Goal: Task Accomplishment & Management: Use online tool/utility

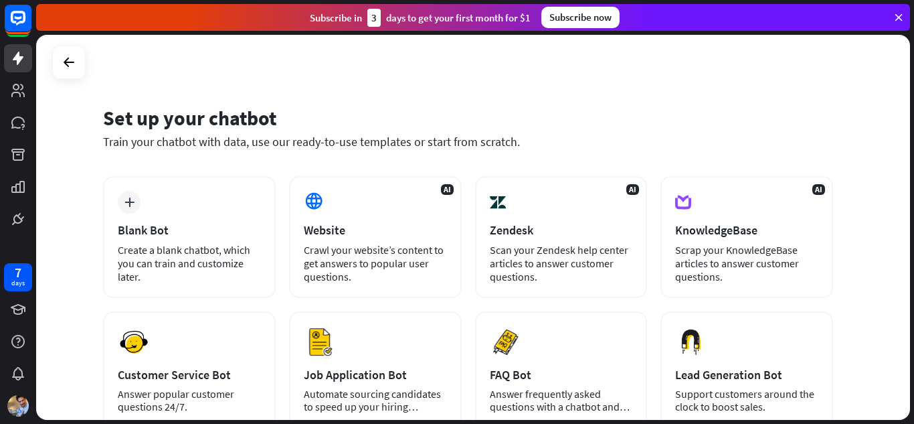
click at [83, 66] on div at bounding box center [68, 61] width 33 height 33
click at [65, 64] on icon at bounding box center [69, 62] width 16 height 16
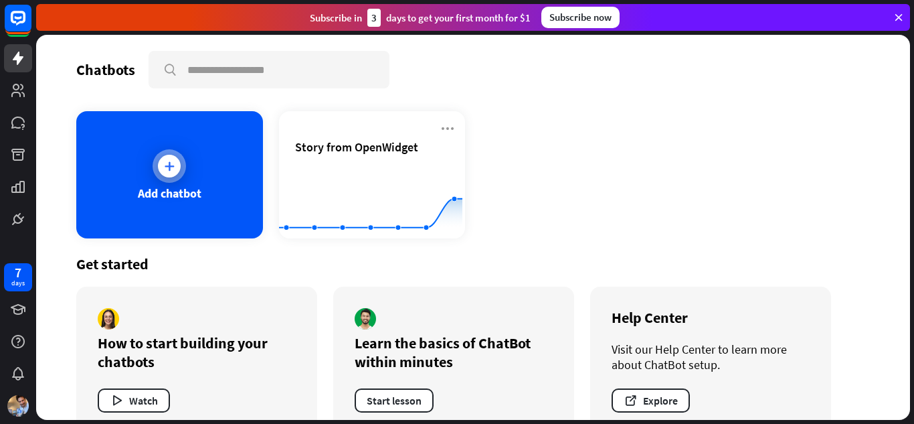
click at [163, 172] on icon at bounding box center [169, 165] width 13 height 13
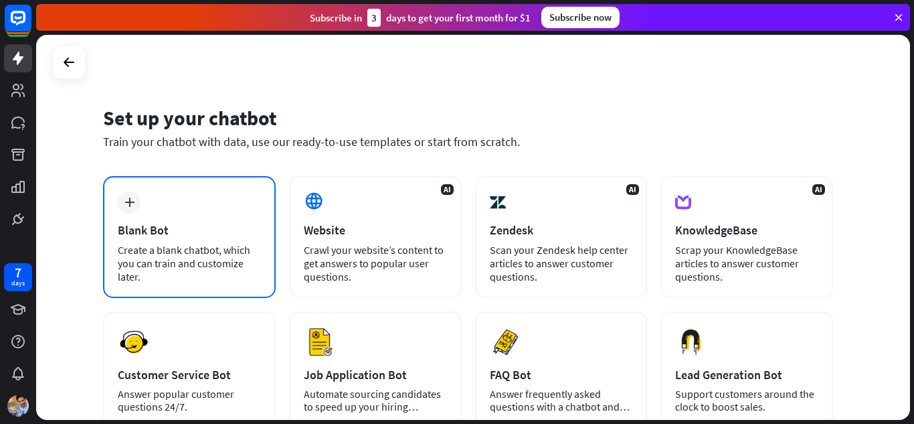
click at [125, 203] on icon "plus" at bounding box center [129, 201] width 10 height 9
click at [137, 247] on div "Create a blank chatbot, which you can train and customize later." at bounding box center [189, 263] width 143 height 40
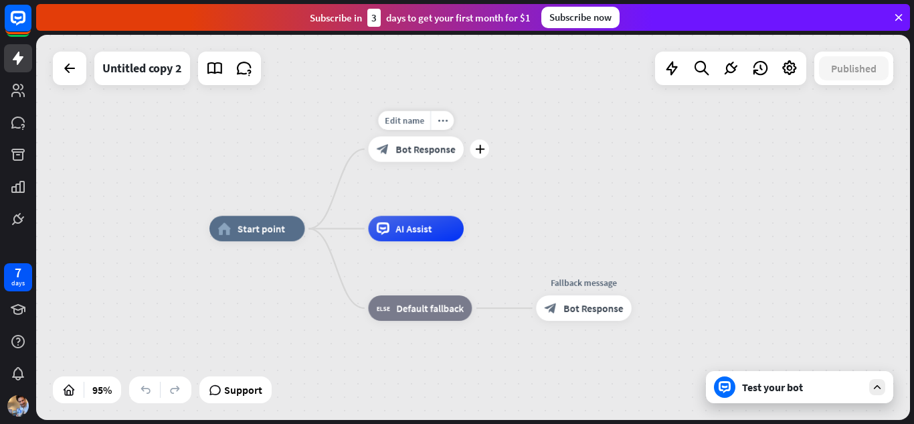
click at [433, 155] on span "Bot Response" at bounding box center [425, 149] width 60 height 13
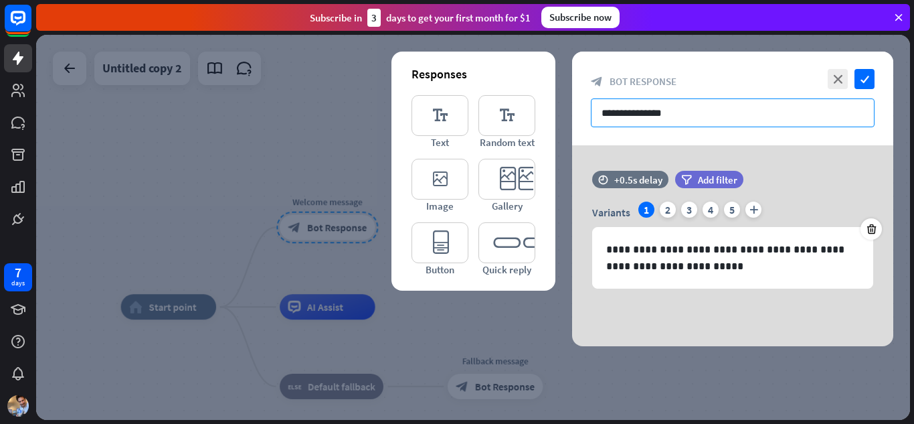
click at [645, 114] on input "**********" at bounding box center [733, 112] width 284 height 29
click at [650, 108] on input "**********" at bounding box center [733, 112] width 284 height 29
paste input "**********"
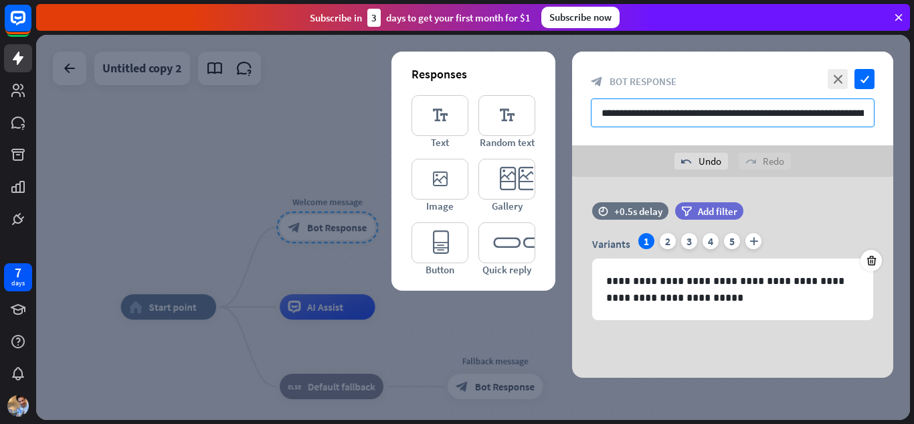
scroll to position [0, 284]
type input "**********"
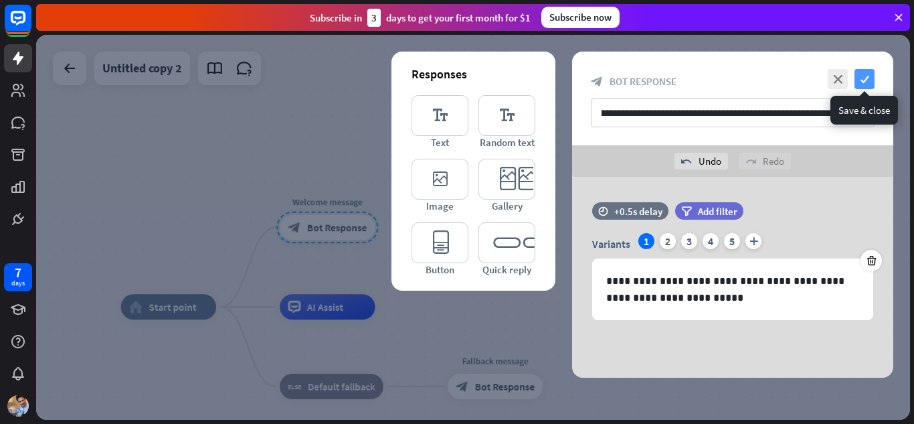
scroll to position [0, 0]
click at [863, 84] on icon "check" at bounding box center [864, 79] width 20 height 20
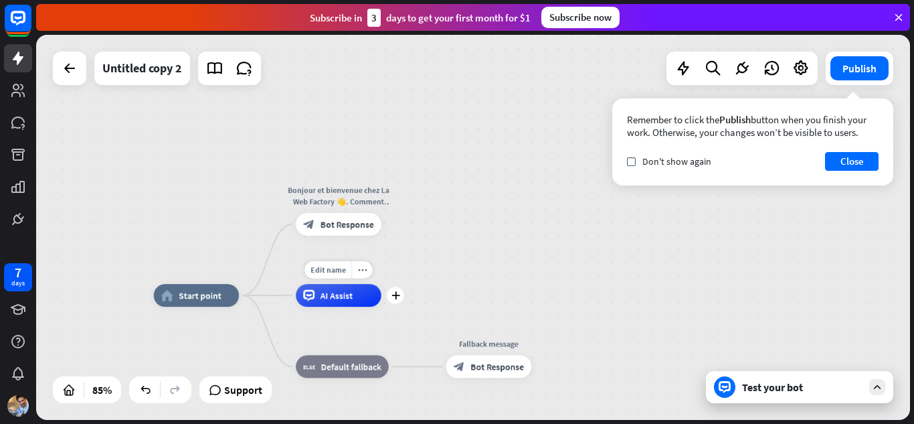
click at [334, 298] on span "AI Assist" at bounding box center [336, 295] width 32 height 11
click at [395, 296] on icon "plus" at bounding box center [395, 295] width 9 height 8
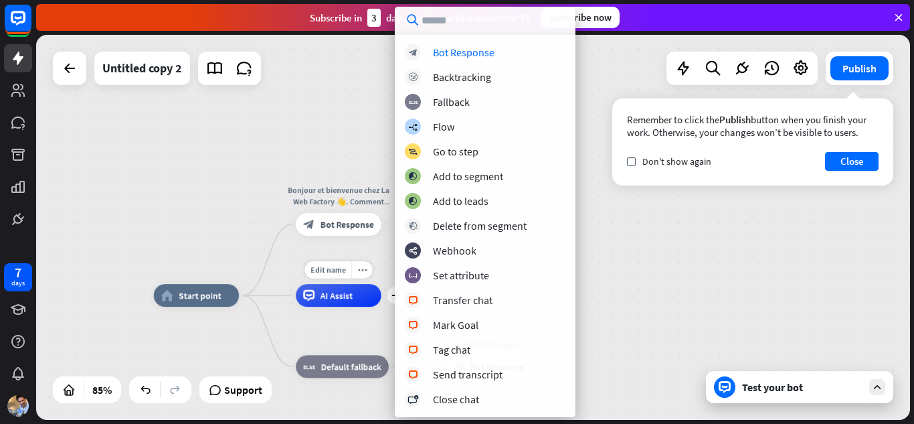
click at [340, 301] on div "AI Assist" at bounding box center [339, 295] width 86 height 23
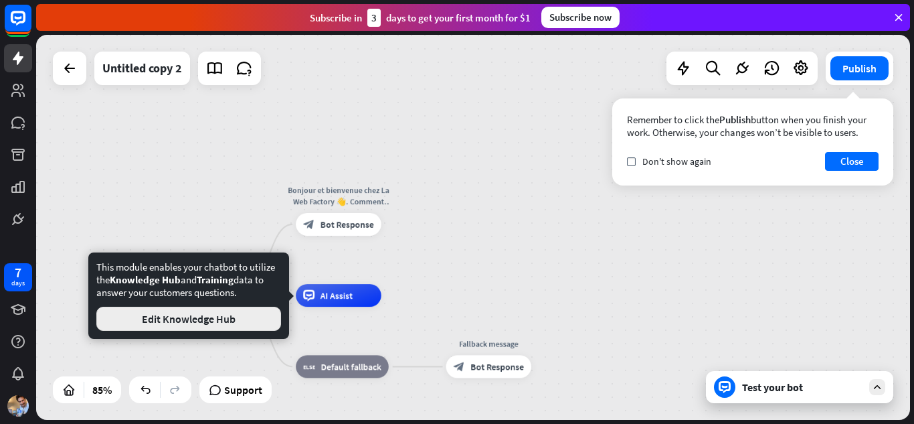
click at [190, 312] on button "Edit Knowledge Hub" at bounding box center [188, 318] width 185 height 24
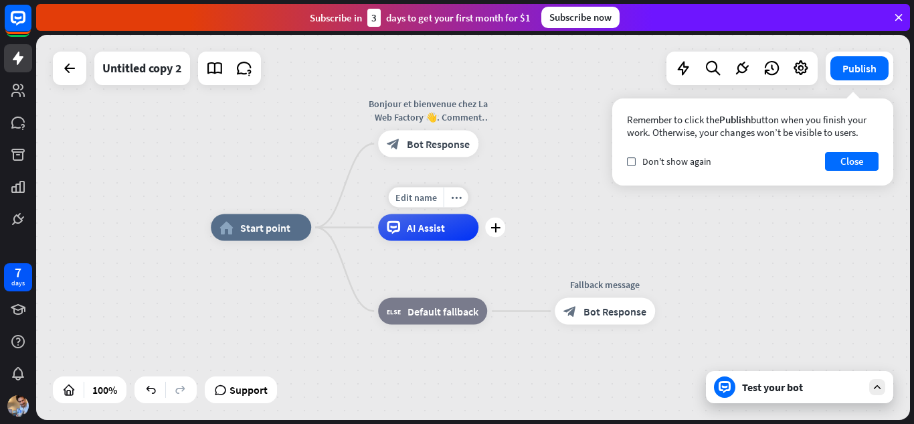
click at [432, 222] on span "AI Assist" at bounding box center [426, 227] width 38 height 13
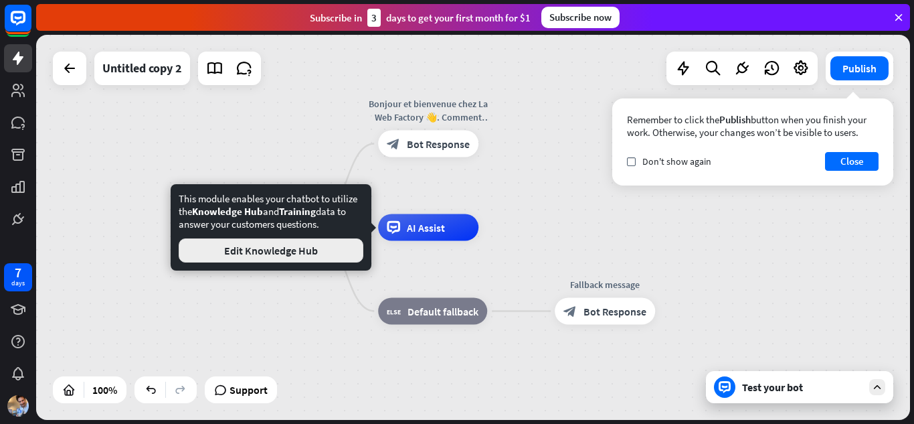
click at [274, 246] on button "Edit Knowledge Hub" at bounding box center [271, 250] width 185 height 24
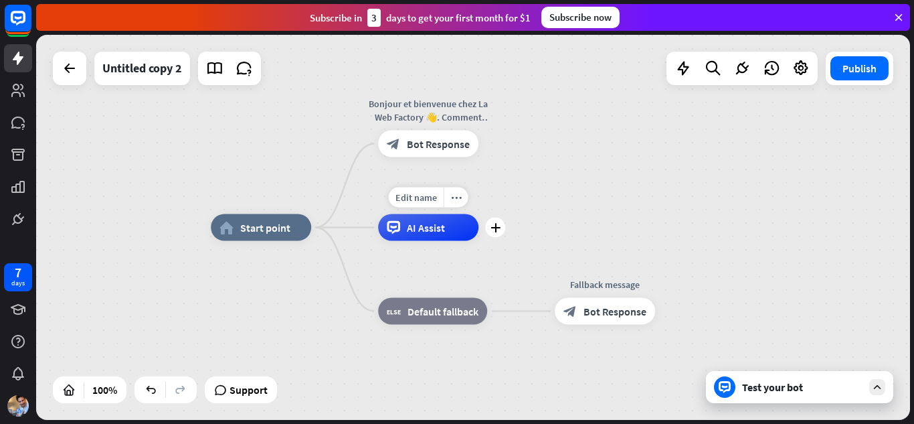
click at [416, 221] on span "AI Assist" at bounding box center [426, 227] width 38 height 13
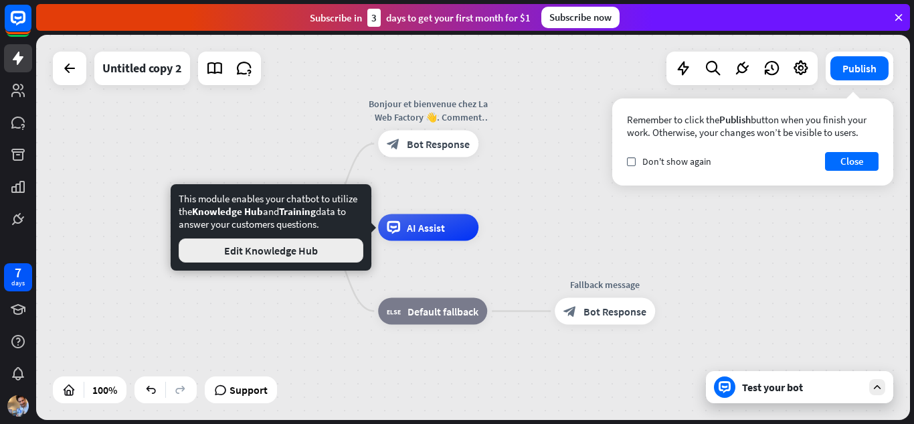
drag, startPoint x: 328, startPoint y: 245, endPoint x: 227, endPoint y: 248, distance: 101.1
click at [227, 248] on button "Edit Knowledge Hub" at bounding box center [271, 250] width 185 height 24
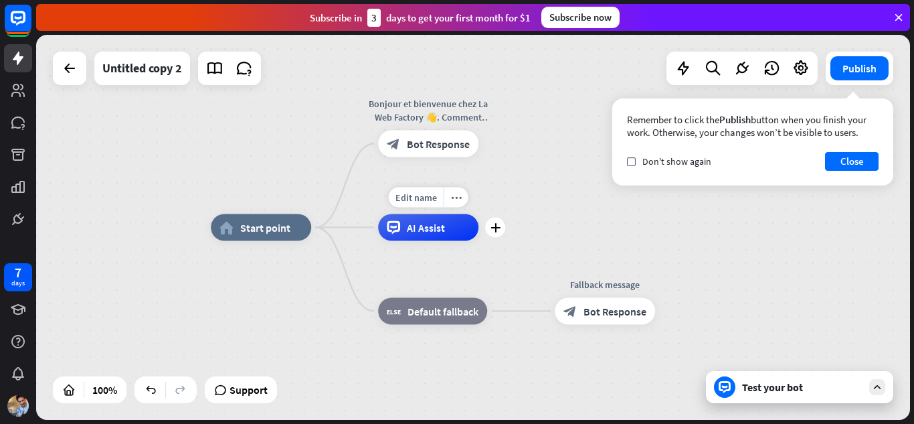
click at [414, 226] on span "AI Assist" at bounding box center [426, 227] width 38 height 13
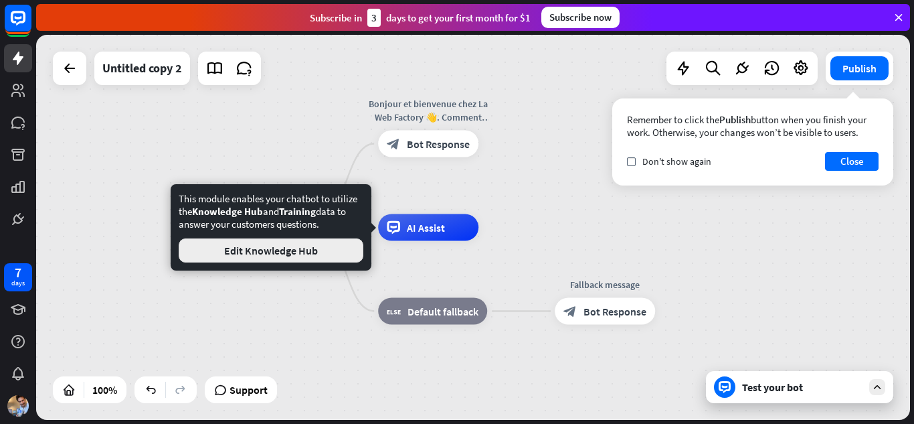
click at [282, 258] on button "Edit Knowledge Hub" at bounding box center [271, 250] width 185 height 24
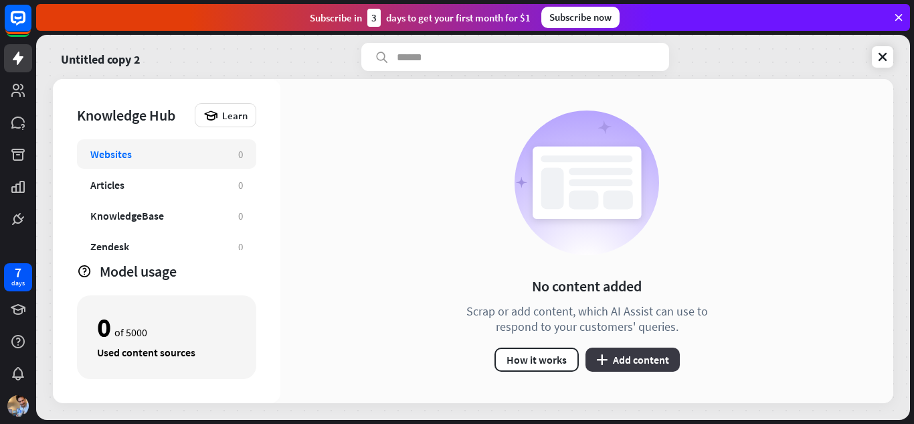
click at [615, 360] on button "plus Add content" at bounding box center [632, 359] width 94 height 24
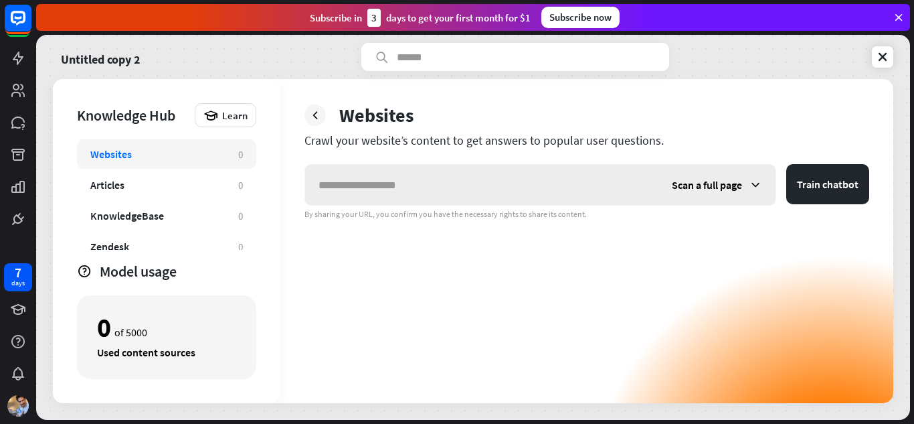
click at [751, 187] on icon at bounding box center [755, 184] width 13 height 13
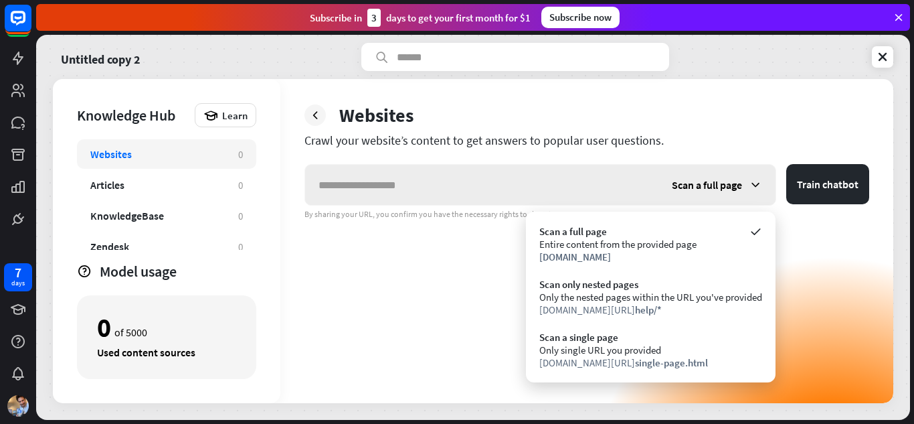
click at [744, 183] on div "Scan a full page" at bounding box center [716, 185] width 117 height 40
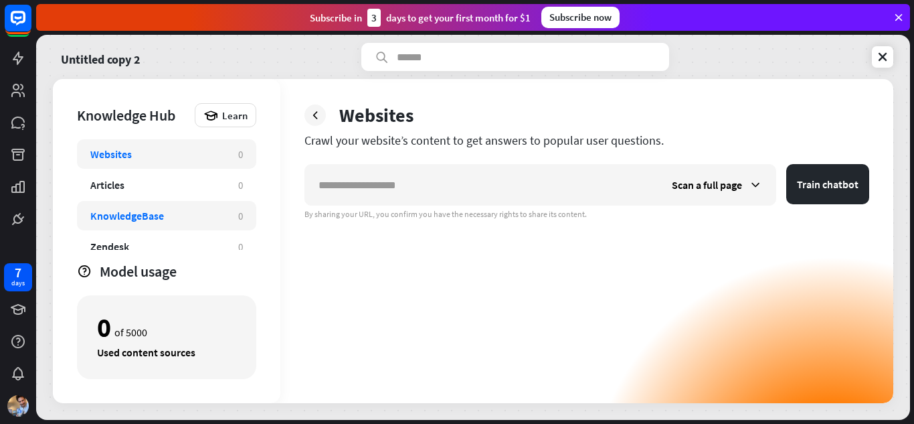
click at [171, 219] on div "KnowledgeBase" at bounding box center [157, 215] width 134 height 13
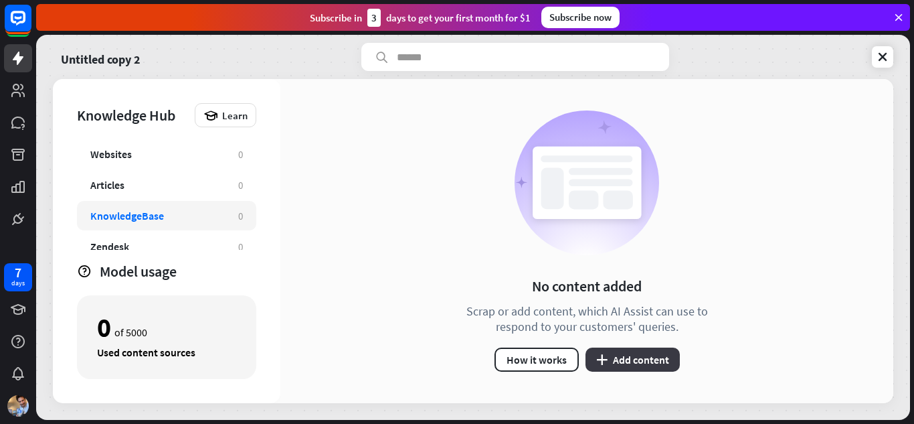
click at [631, 363] on button "plus Add content" at bounding box center [632, 359] width 94 height 24
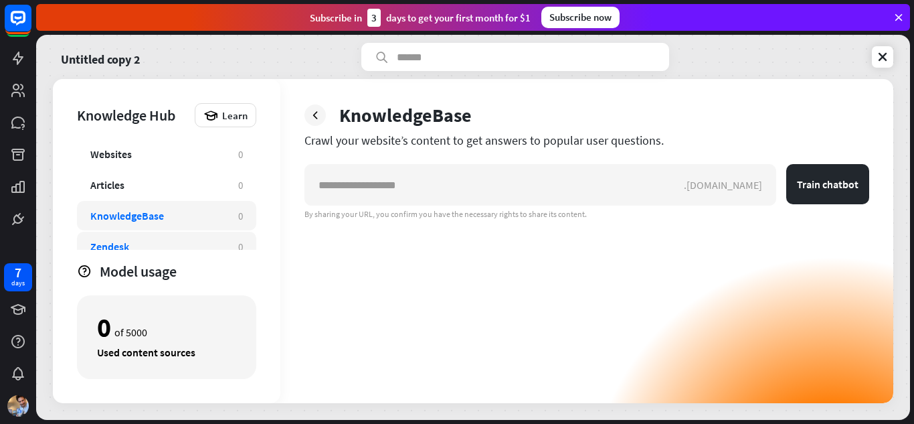
click at [118, 246] on div "Zendesk" at bounding box center [109, 246] width 39 height 13
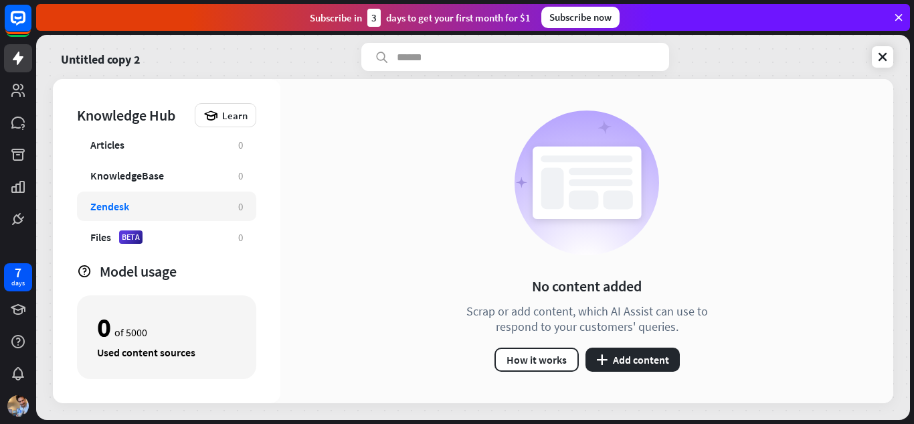
scroll to position [42, 0]
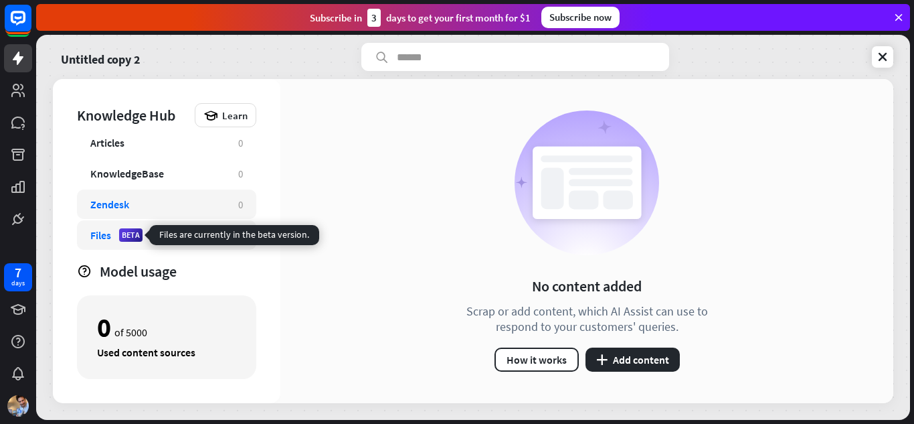
click at [124, 238] on div "BETA" at bounding box center [130, 234] width 23 height 13
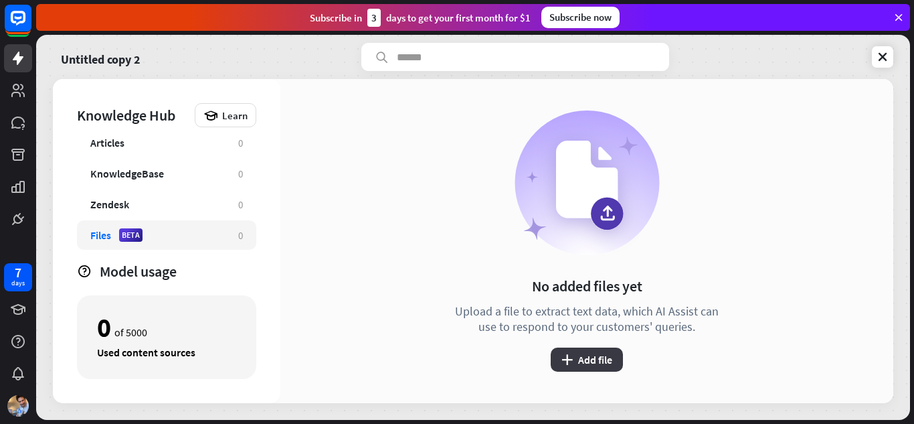
click at [571, 359] on icon "plus" at bounding box center [566, 359] width 11 height 11
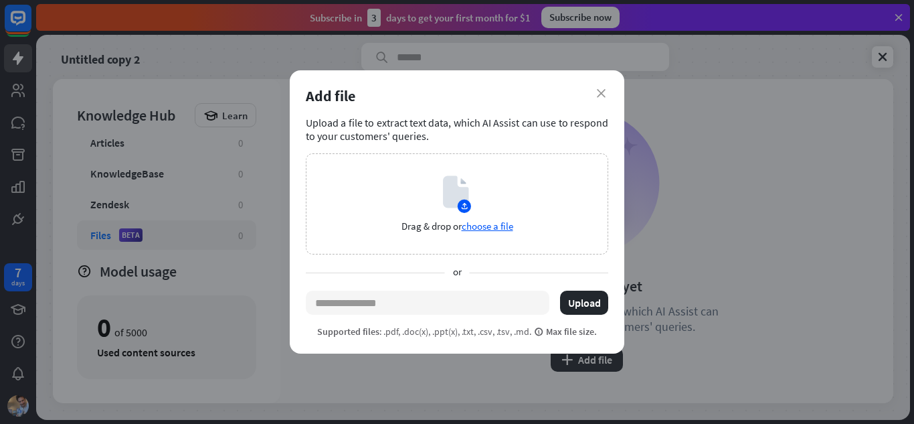
click at [223, 255] on div "close Add file Upload a file to extract text data, which AI Assist can use to r…" at bounding box center [457, 212] width 914 height 424
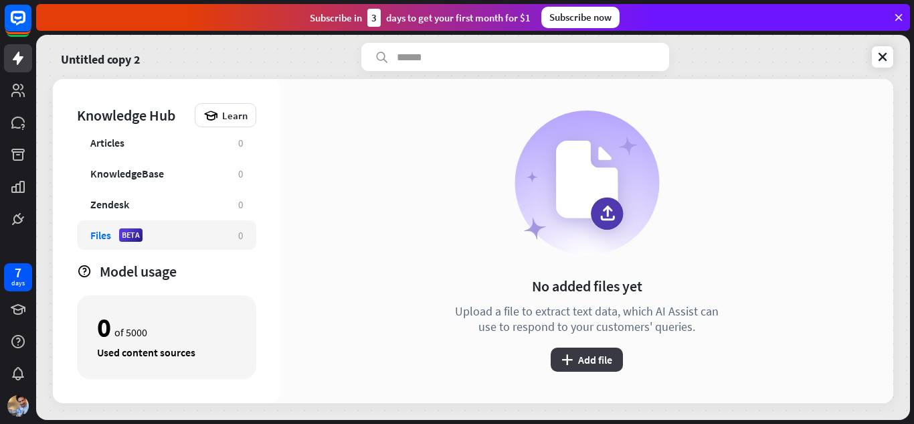
click at [561, 353] on button "plus Add file" at bounding box center [587, 359] width 72 height 24
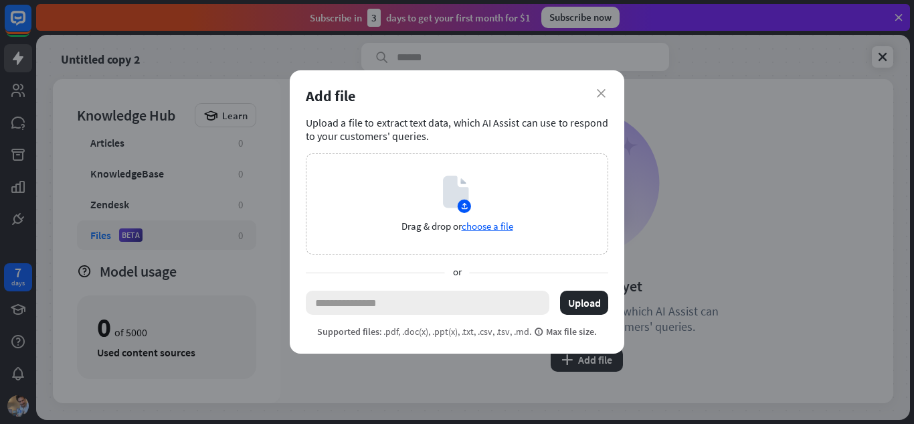
click at [334, 298] on input "text" at bounding box center [428, 302] width 244 height 24
paste input "**********"
type input "**********"
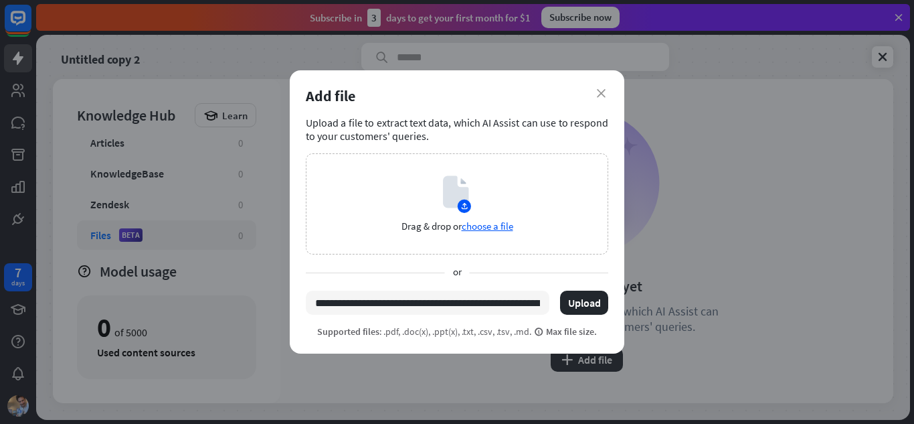
click at [220, 185] on div "**********" at bounding box center [457, 212] width 914 height 424
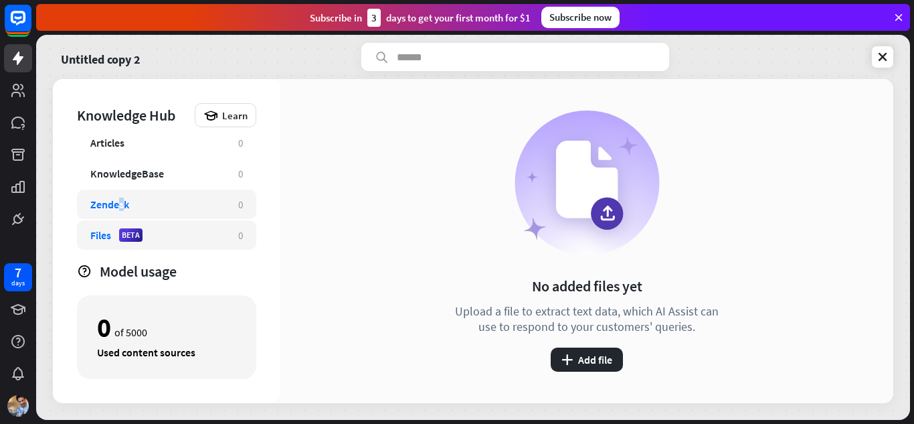
click at [120, 195] on div "Zendesk 0" at bounding box center [166, 203] width 179 height 29
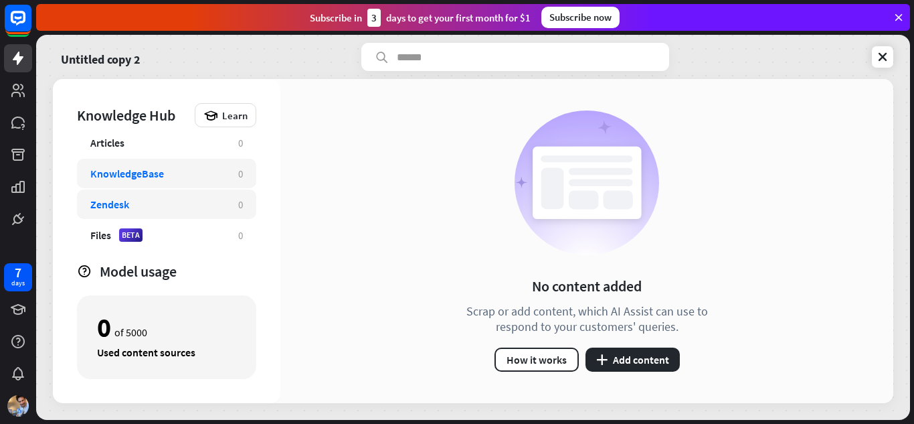
click at [116, 171] on div "KnowledgeBase" at bounding box center [127, 173] width 74 height 13
click at [126, 145] on div "Articles" at bounding box center [157, 142] width 134 height 13
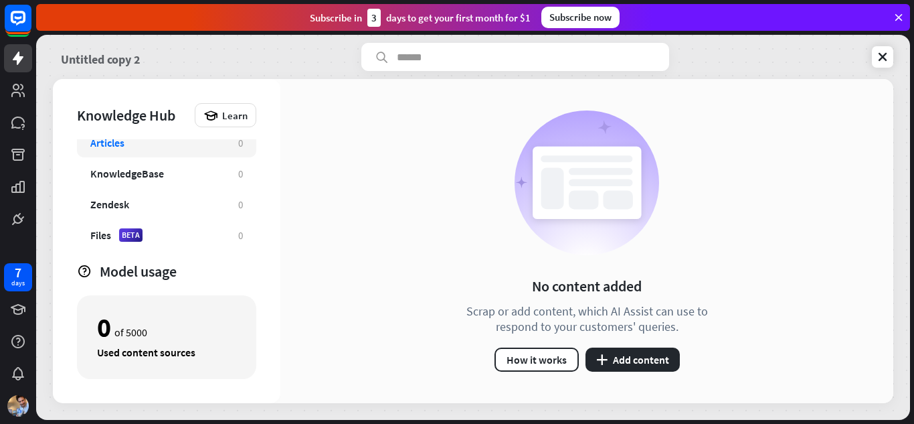
click at [133, 60] on link "Untitled copy 2" at bounding box center [101, 57] width 80 height 28
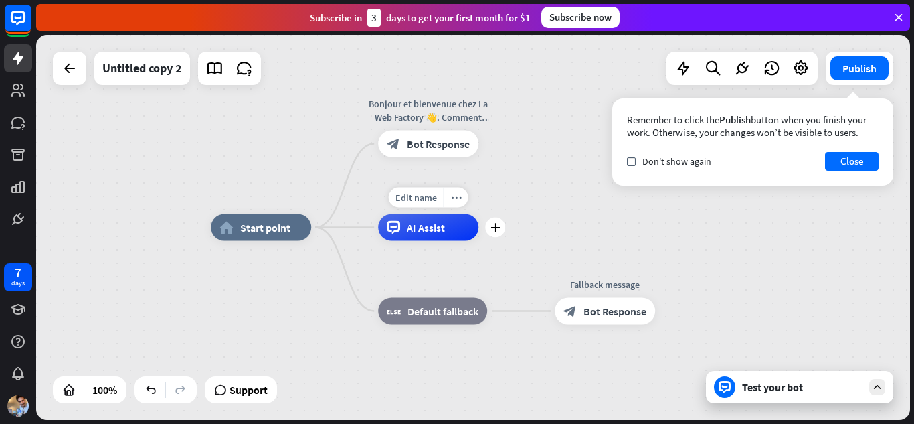
click at [422, 232] on span "AI Assist" at bounding box center [426, 227] width 38 height 13
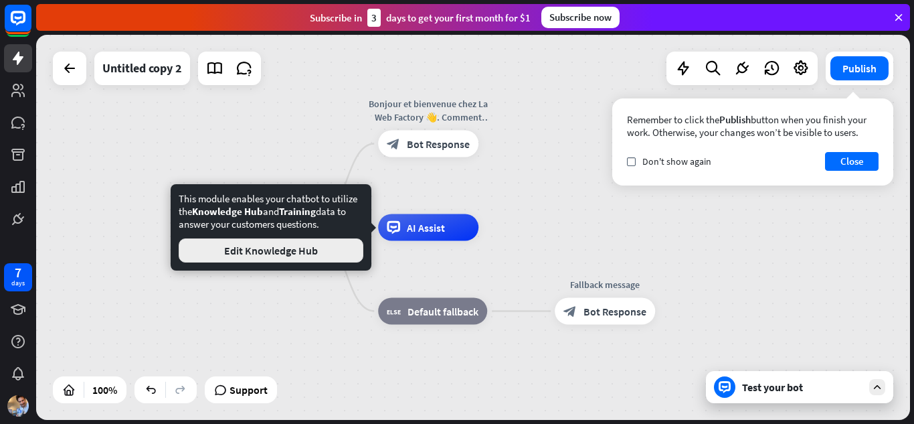
click at [328, 251] on button "Edit Knowledge Hub" at bounding box center [271, 250] width 185 height 24
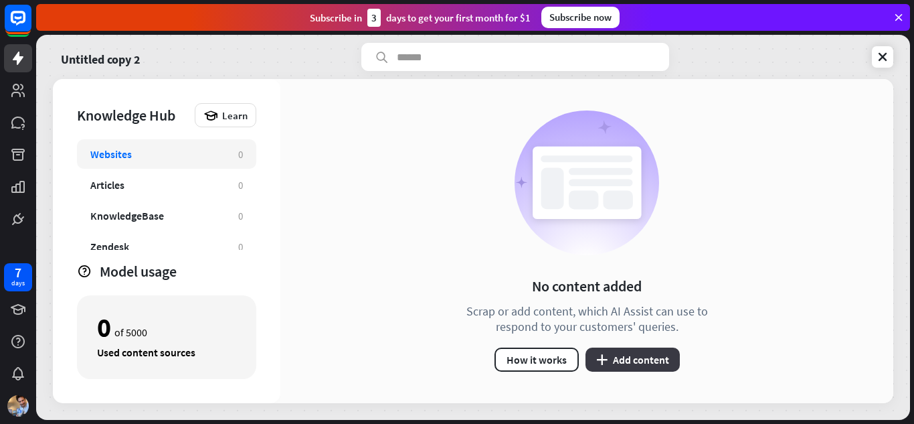
click at [598, 363] on icon "plus" at bounding box center [601, 359] width 11 height 11
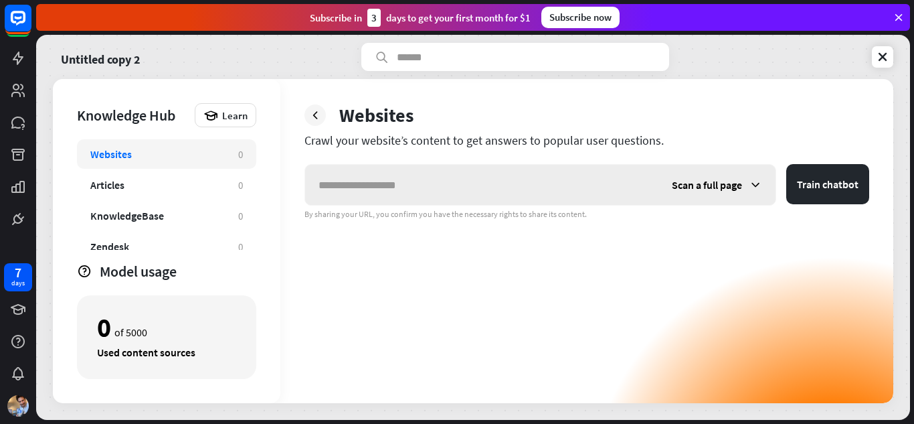
click at [374, 183] on input "text" at bounding box center [481, 185] width 353 height 40
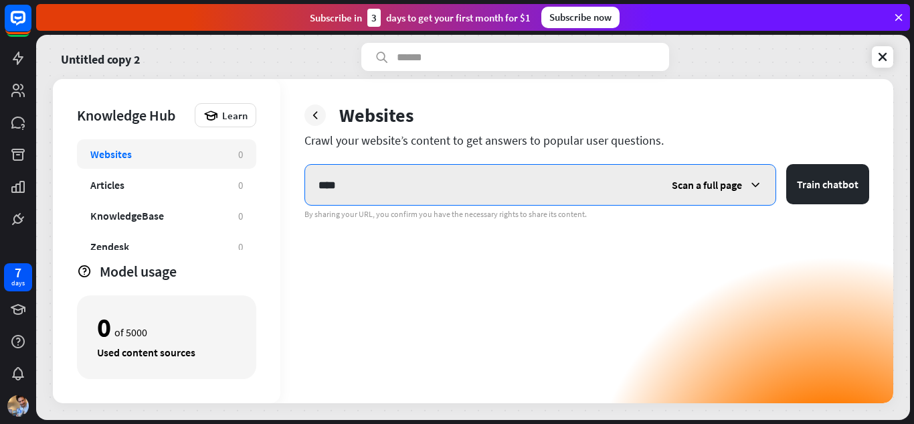
click at [511, 186] on input "****" at bounding box center [481, 185] width 353 height 40
paste input "**********"
type input "**********"
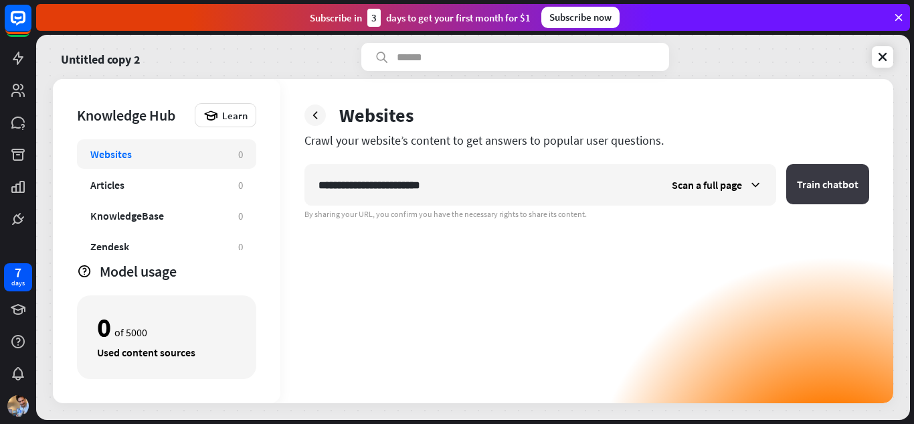
click at [804, 184] on button "Train chatbot" at bounding box center [827, 184] width 83 height 40
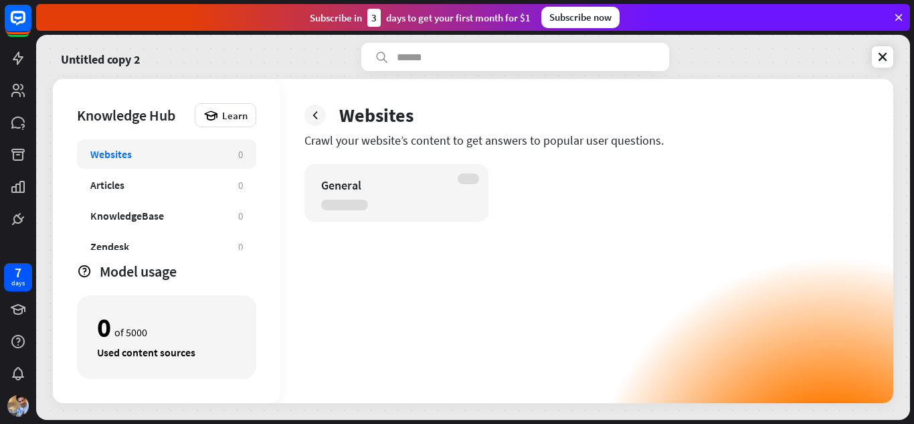
click at [394, 230] on div "General" at bounding box center [586, 283] width 565 height 239
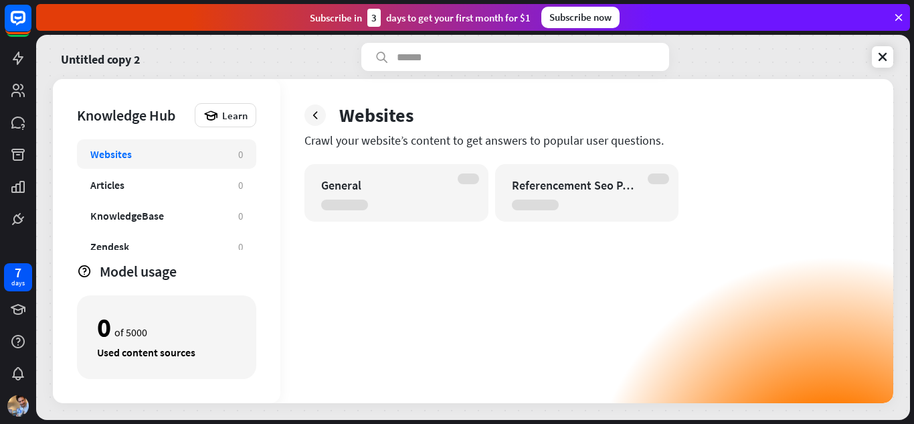
click at [501, 238] on div "General Referencement [PERSON_NAME]" at bounding box center [586, 283] width 565 height 239
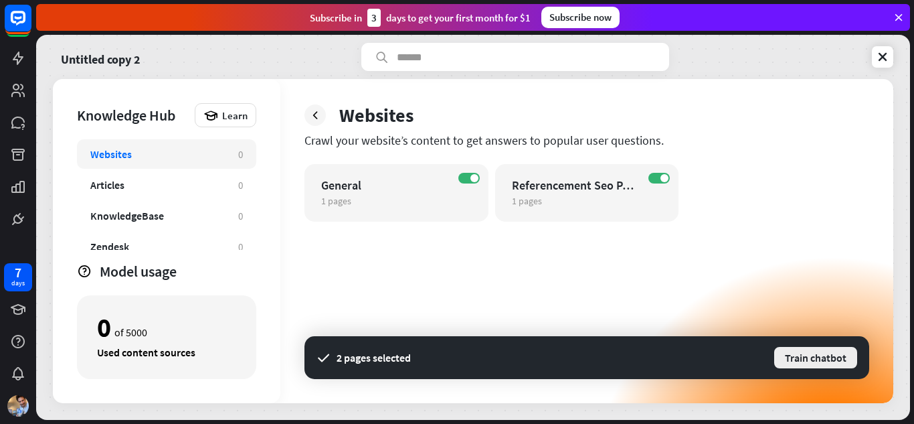
click at [798, 357] on button "Train chatbot" at bounding box center [816, 357] width 86 height 24
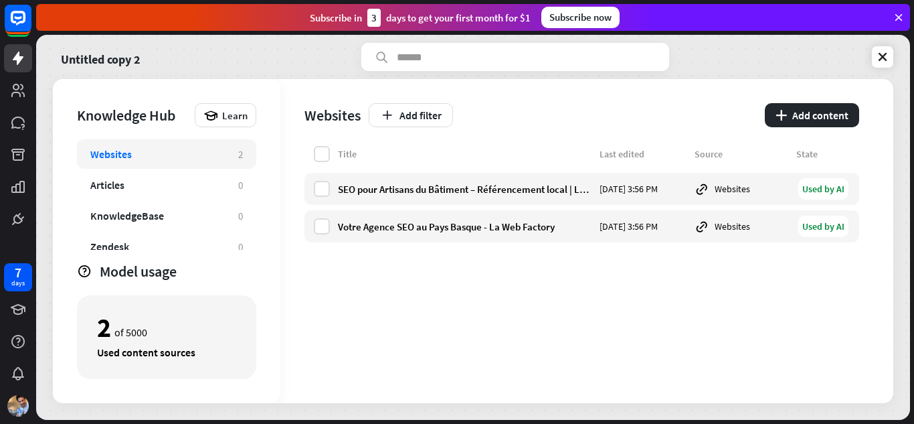
click at [513, 274] on div "Title Last edited Source State SEO pour Artisans du Bâtiment – Référencement lo…" at bounding box center [581, 274] width 555 height 257
click at [321, 228] on label at bounding box center [322, 226] width 16 height 16
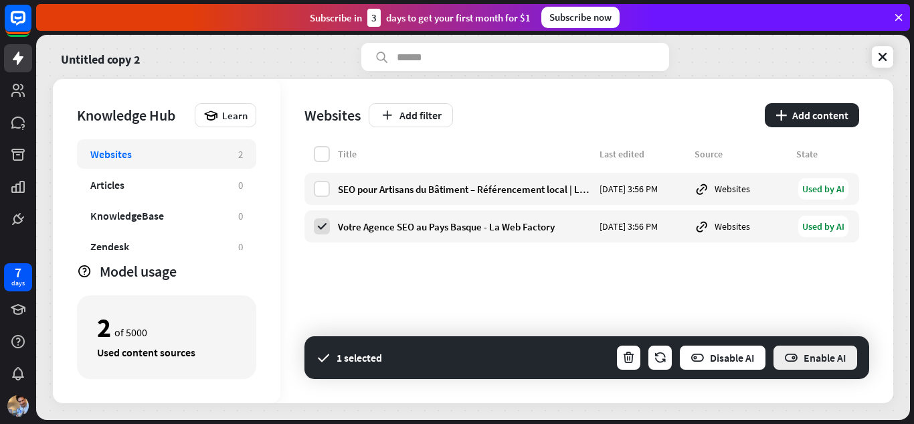
click at [807, 356] on button "Enable AI" at bounding box center [815, 357] width 86 height 27
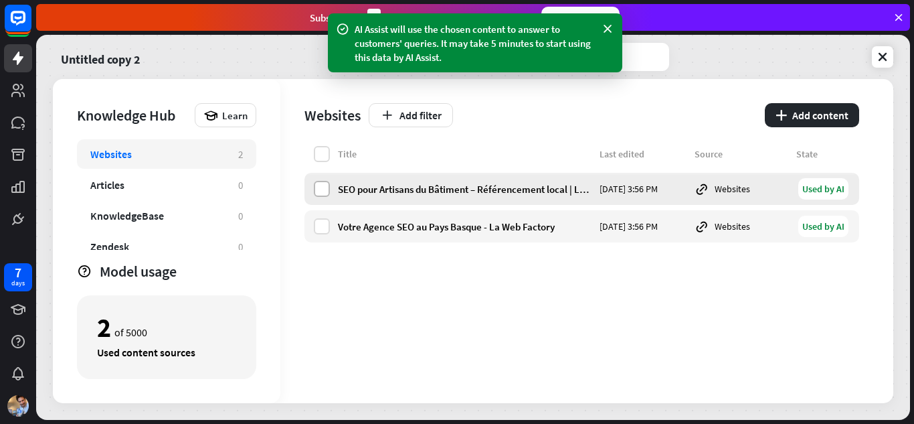
click at [318, 188] on label at bounding box center [322, 189] width 16 height 16
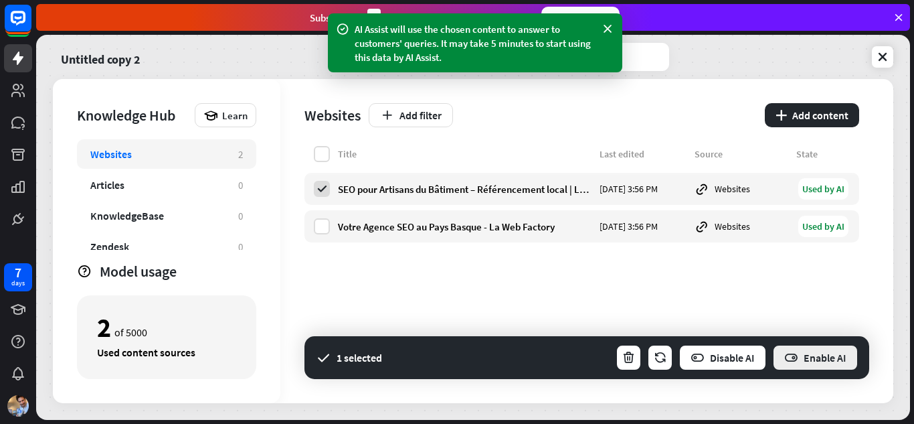
click at [816, 355] on button "Enable AI" at bounding box center [815, 357] width 86 height 27
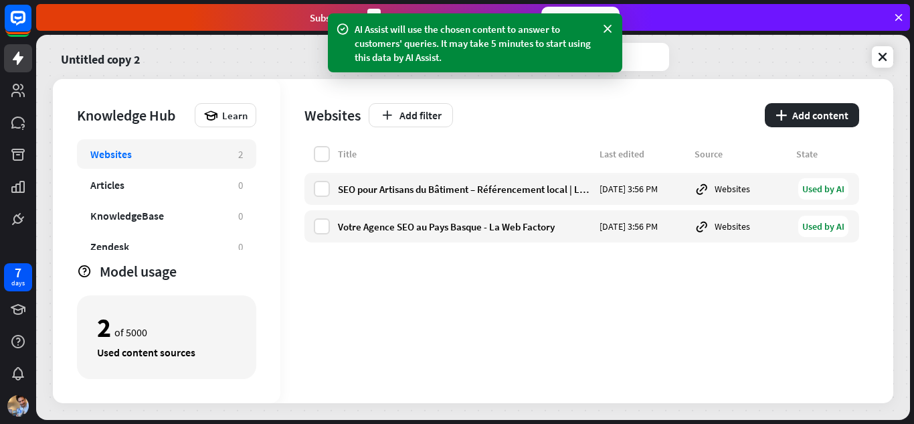
click at [672, 294] on div "Title Last edited Source State SEO pour Artisans du Bâtiment – Référencement lo…" at bounding box center [581, 274] width 555 height 257
click at [419, 118] on button "Add filter" at bounding box center [411, 115] width 84 height 24
click at [428, 153] on div "globe Status" at bounding box center [418, 148] width 57 height 24
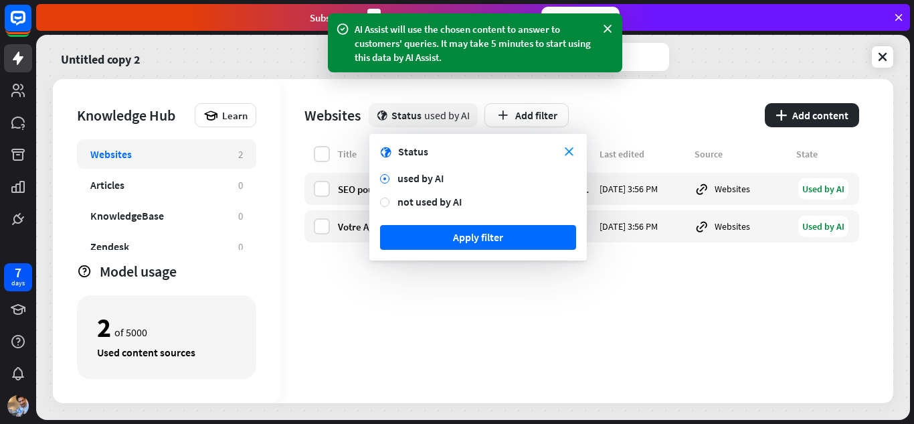
click at [438, 286] on div "Title Last edited Source State SEO pour Artisans du Bâtiment – Référencement lo…" at bounding box center [581, 274] width 555 height 257
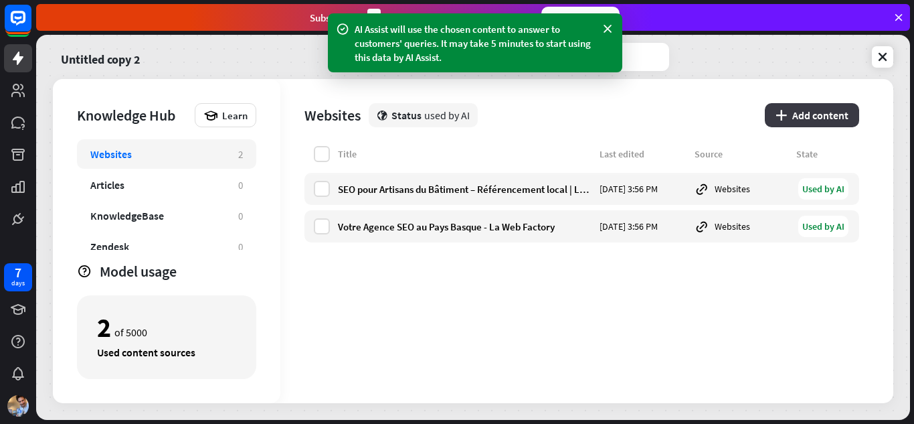
click at [824, 117] on button "plus Add content" at bounding box center [812, 115] width 94 height 24
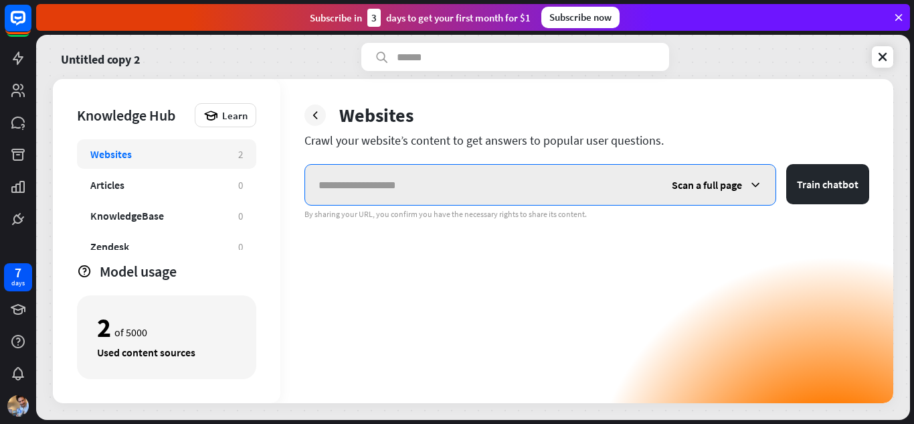
click at [529, 174] on input "text" at bounding box center [481, 185] width 353 height 40
paste input "**********"
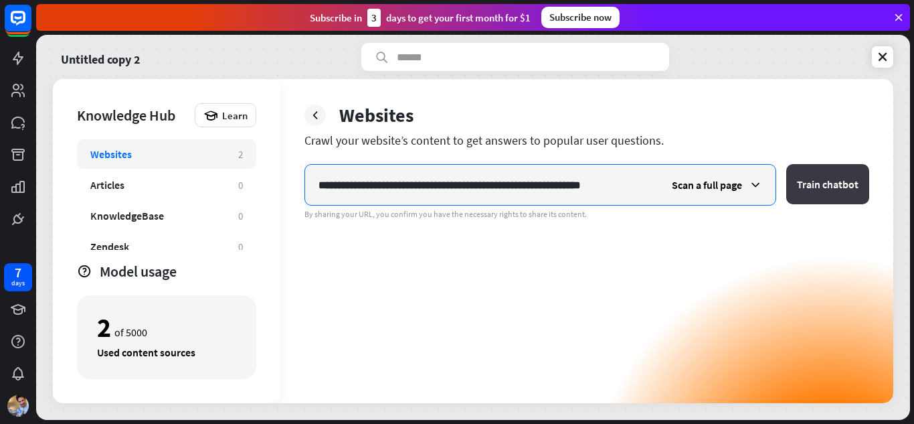
type input "**********"
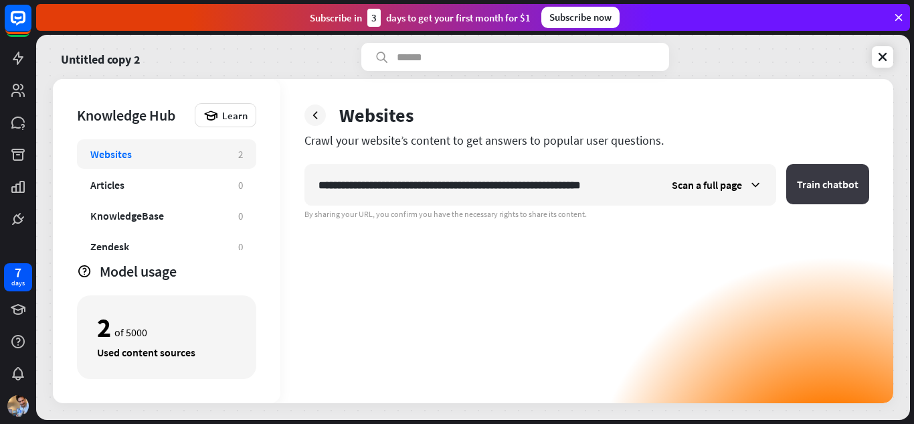
click at [834, 186] on button "Train chatbot" at bounding box center [827, 184] width 83 height 40
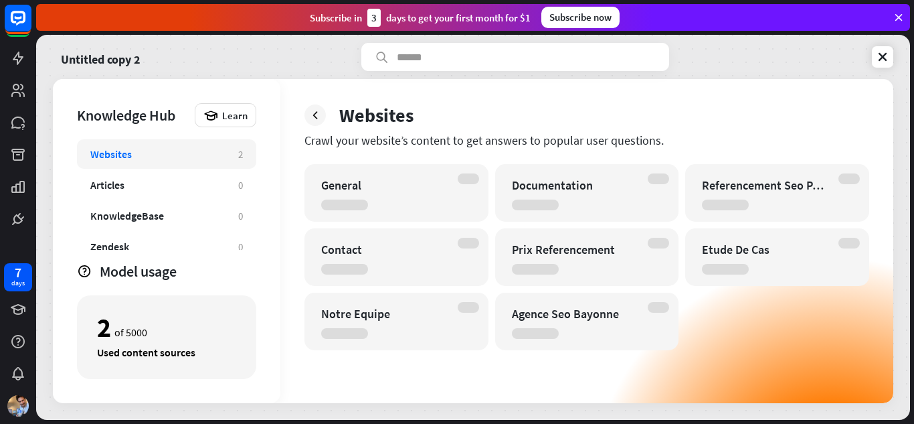
drag, startPoint x: 895, startPoint y: 20, endPoint x: 854, endPoint y: 25, distance: 41.1
click at [892, 20] on div "Subscribe [DATE] to get your first month for $1 Subscribe now" at bounding box center [473, 17] width 874 height 27
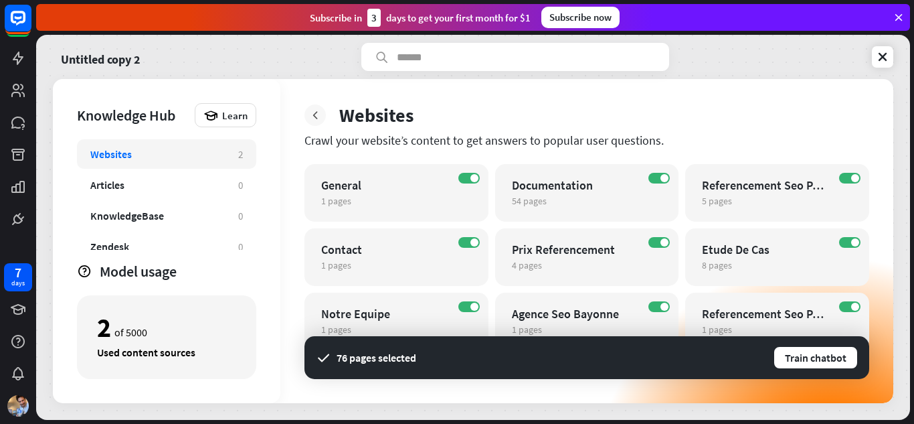
click at [317, 112] on icon at bounding box center [314, 114] width 13 height 13
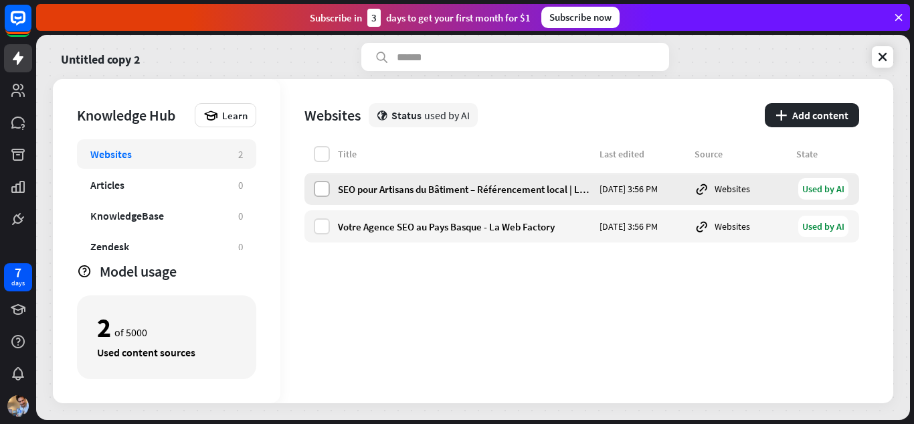
click at [325, 188] on label at bounding box center [322, 189] width 16 height 16
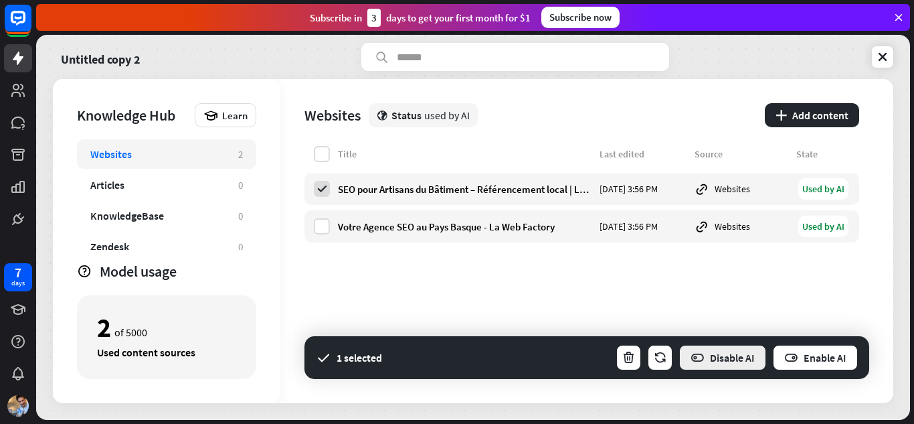
click at [735, 359] on button "Disable AI" at bounding box center [722, 357] width 88 height 27
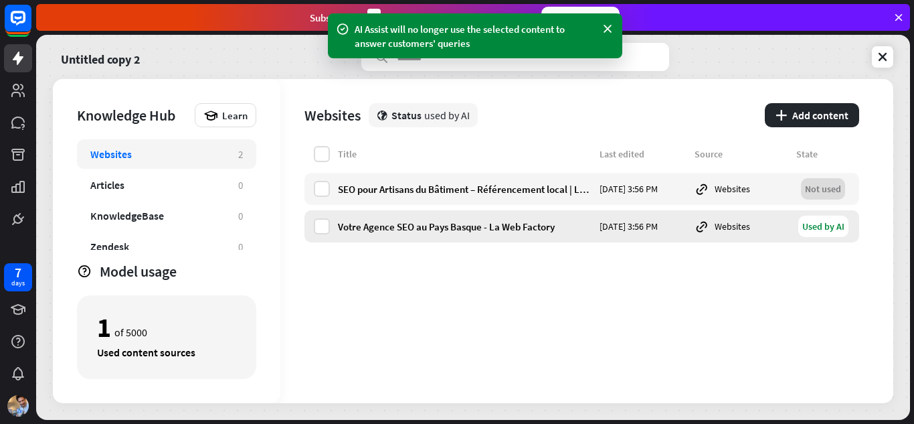
click at [711, 226] on div "Websites" at bounding box center [742, 226] width 94 height 15
click at [458, 193] on div "SEO pour Artisans du Bâtiment – Référencement local | La Web Factory" at bounding box center [465, 189] width 254 height 13
click at [325, 227] on label at bounding box center [322, 226] width 16 height 16
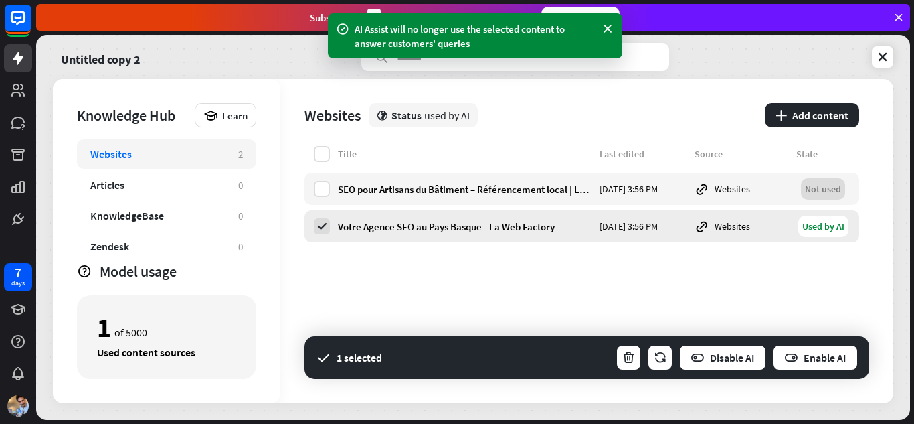
click at [825, 227] on div "Used by AI" at bounding box center [823, 225] width 50 height 21
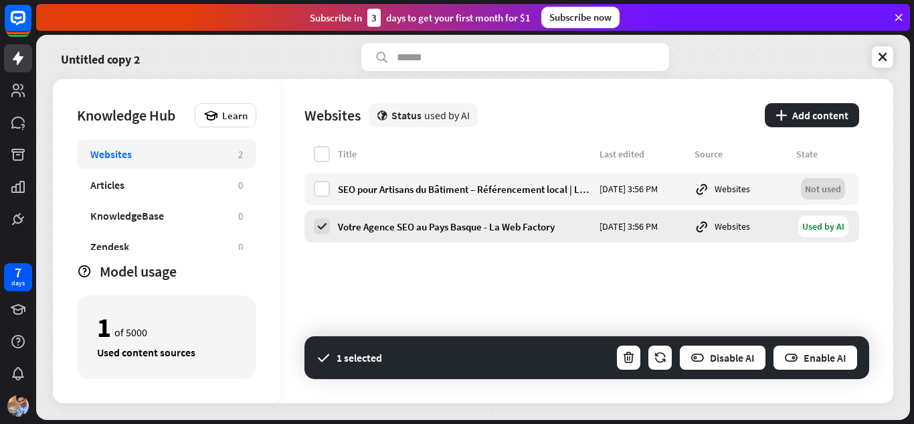
click at [728, 223] on div "Websites" at bounding box center [742, 226] width 94 height 15
click at [727, 359] on button "Disable AI" at bounding box center [722, 357] width 88 height 27
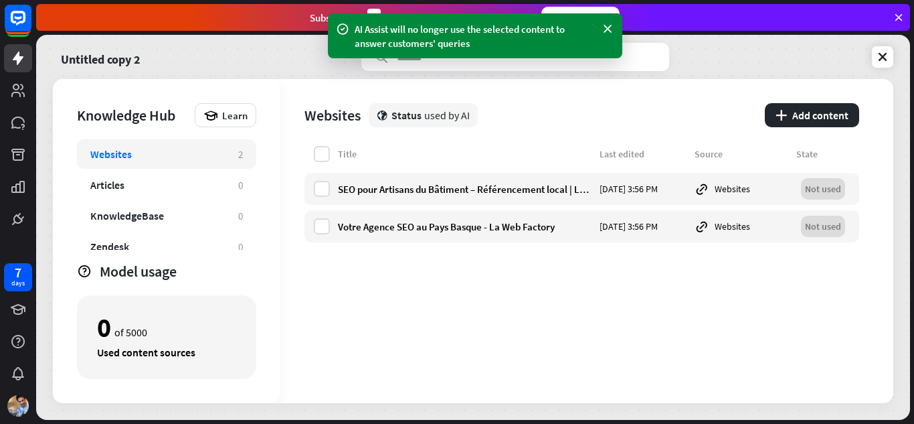
click at [657, 298] on div "Title Last edited Source State SEO pour Artisans du Bâtiment – Référencement lo…" at bounding box center [581, 274] width 555 height 257
